Goal: Find specific page/section: Find specific page/section

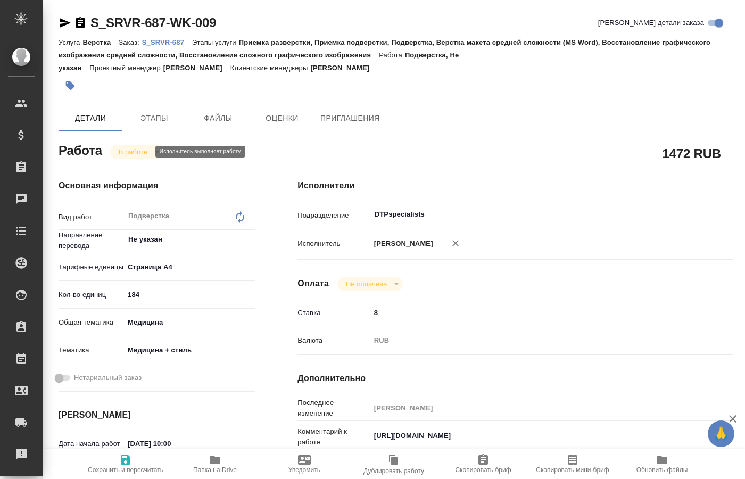
click at [143, 151] on body "🙏 .cls-1 fill:#fff; AWATERA Kucherenko Oksana Клиенты Спецификации Заказы 0 Чат…" at bounding box center [372, 239] width 745 height 479
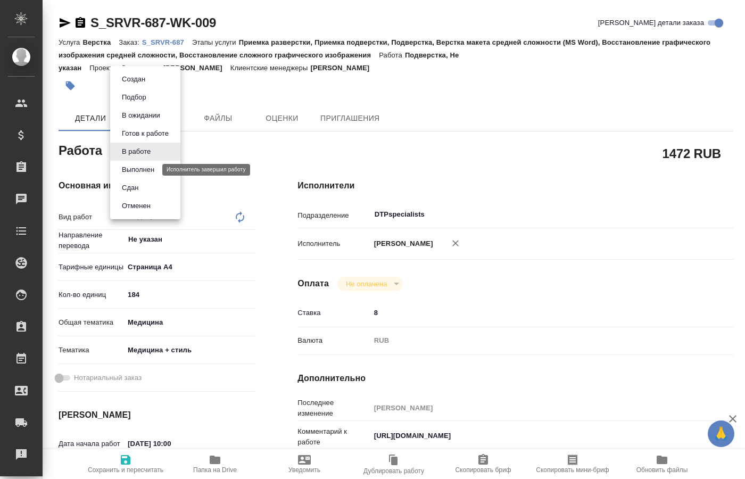
click at [141, 172] on button "Выполнен" at bounding box center [138, 170] width 39 height 12
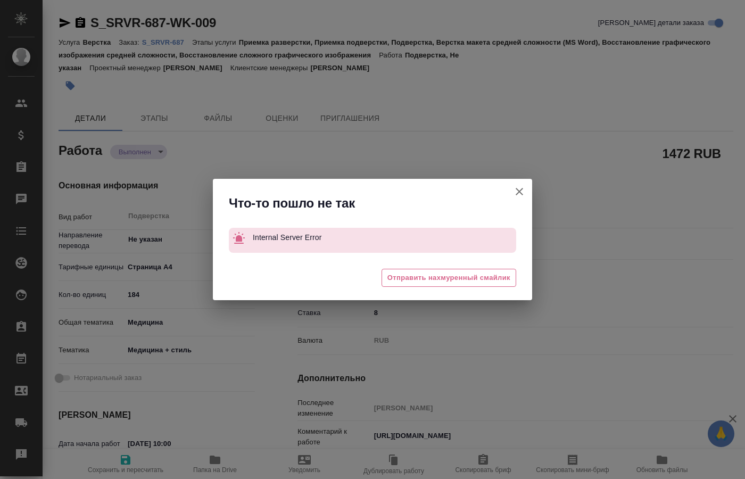
type textarea "x"
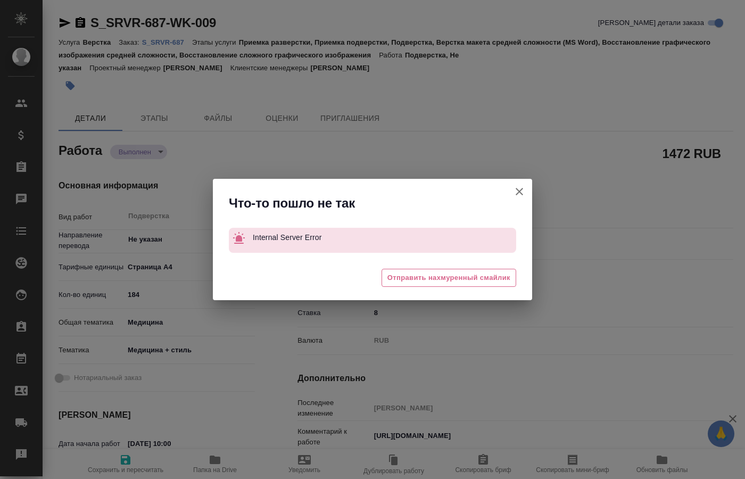
type textarea "x"
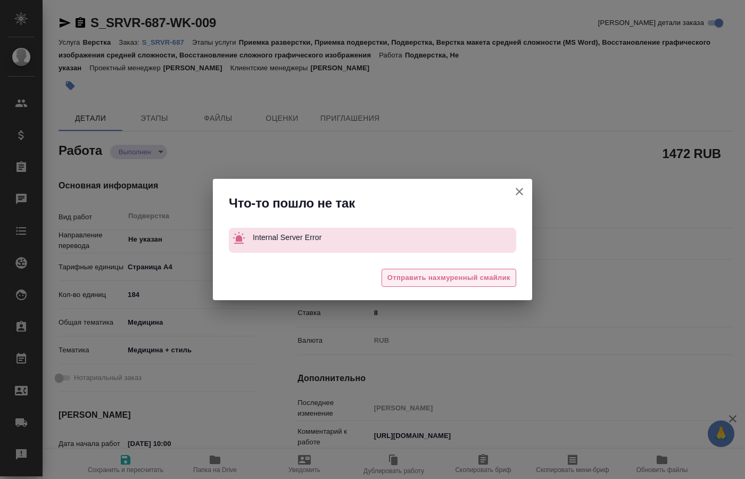
type textarea "x"
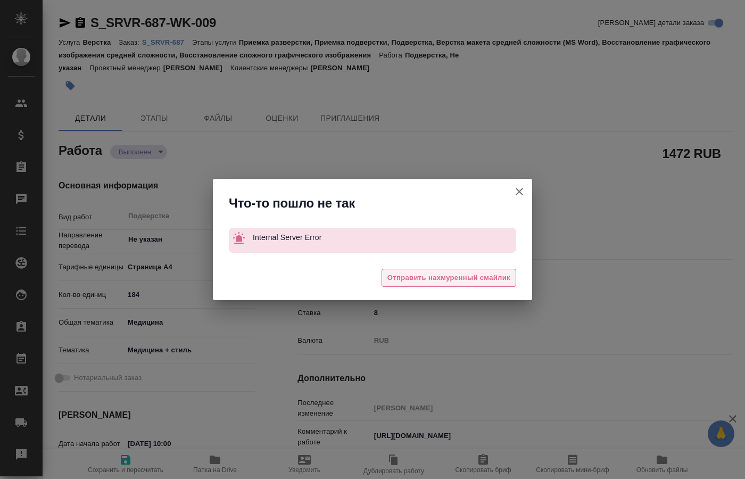
type textarea "x"
